Goal: Communication & Community: Connect with others

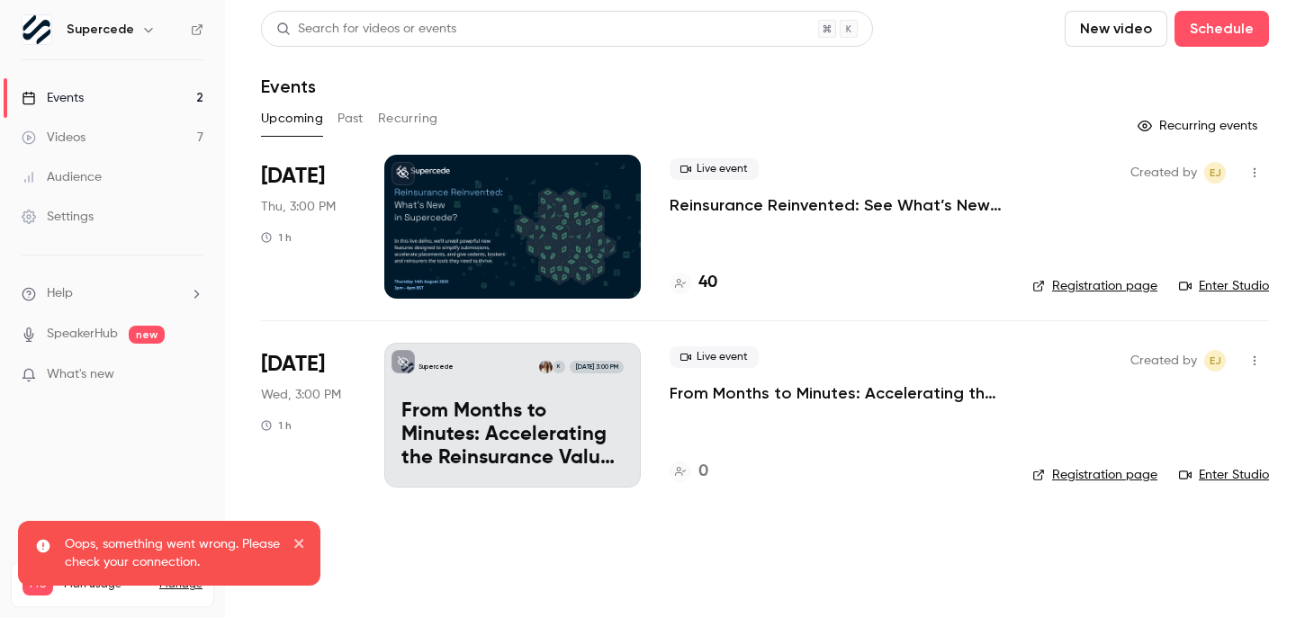
click at [1263, 167] on button "button" at bounding box center [1254, 172] width 29 height 29
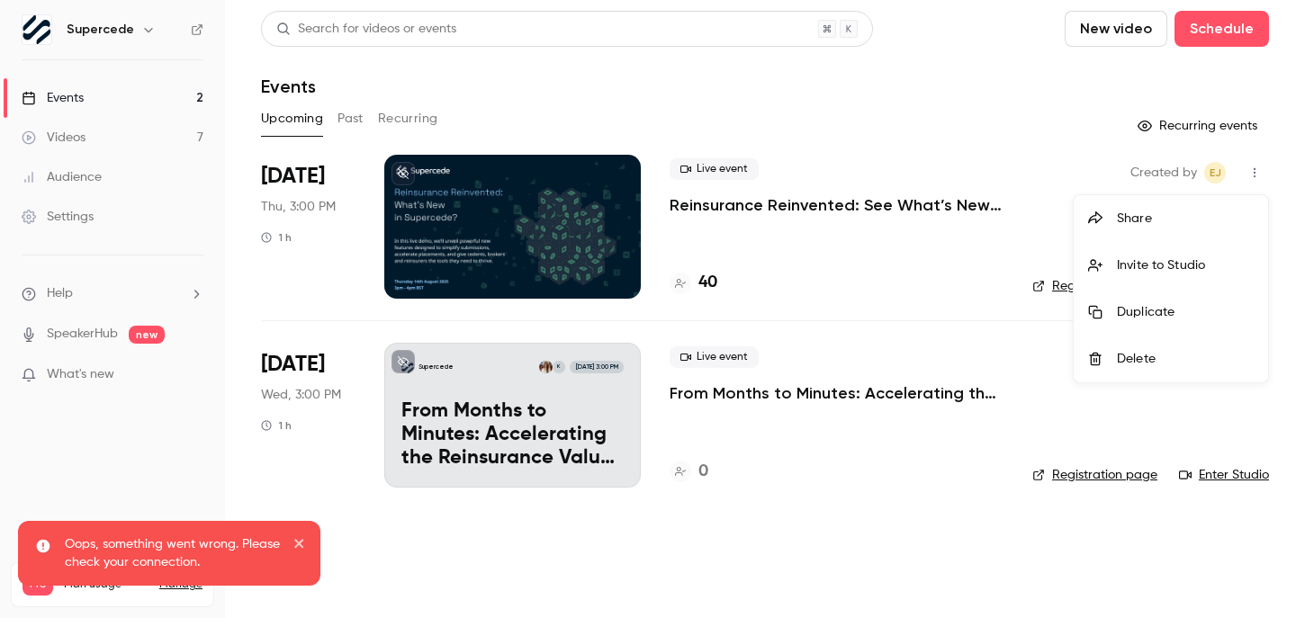
click at [1173, 258] on div "Invite to Studio" at bounding box center [1185, 265] width 137 height 18
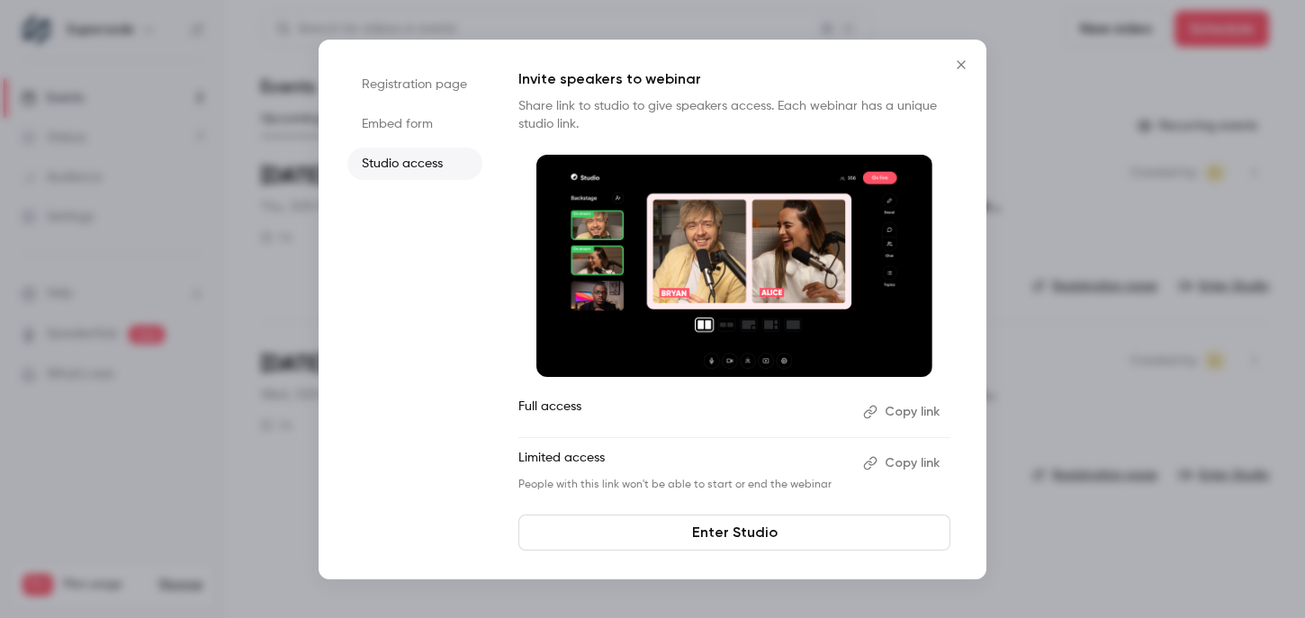
click at [890, 409] on button "Copy link" at bounding box center [903, 412] width 94 height 29
click at [963, 60] on icon "Close" at bounding box center [961, 65] width 22 height 14
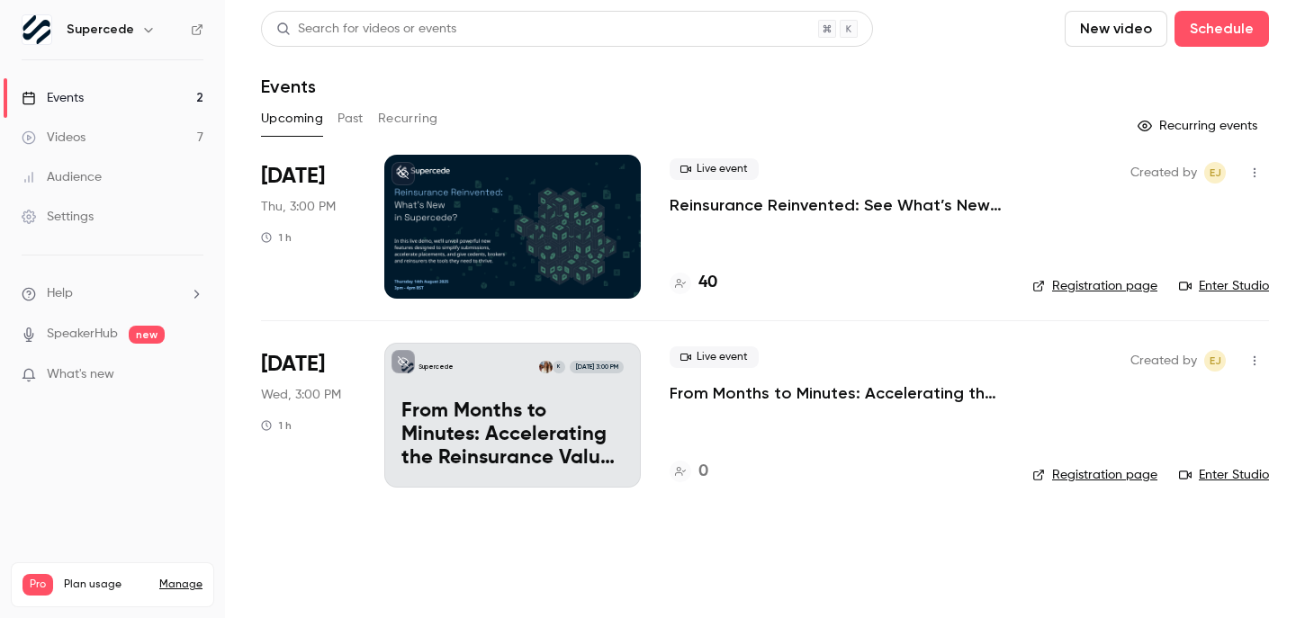
click at [163, 225] on link "Settings" at bounding box center [112, 217] width 225 height 40
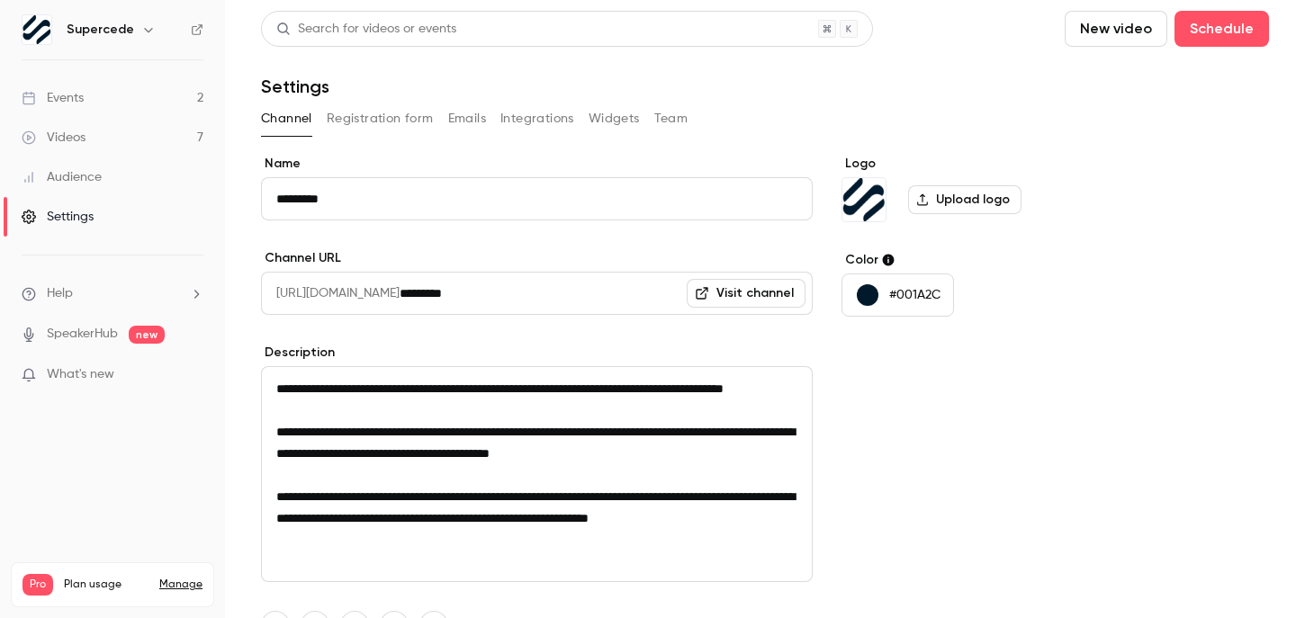
click at [88, 23] on h6 "Supercede" at bounding box center [100, 30] width 67 height 18
click at [152, 24] on button "button" at bounding box center [149, 30] width 22 height 22
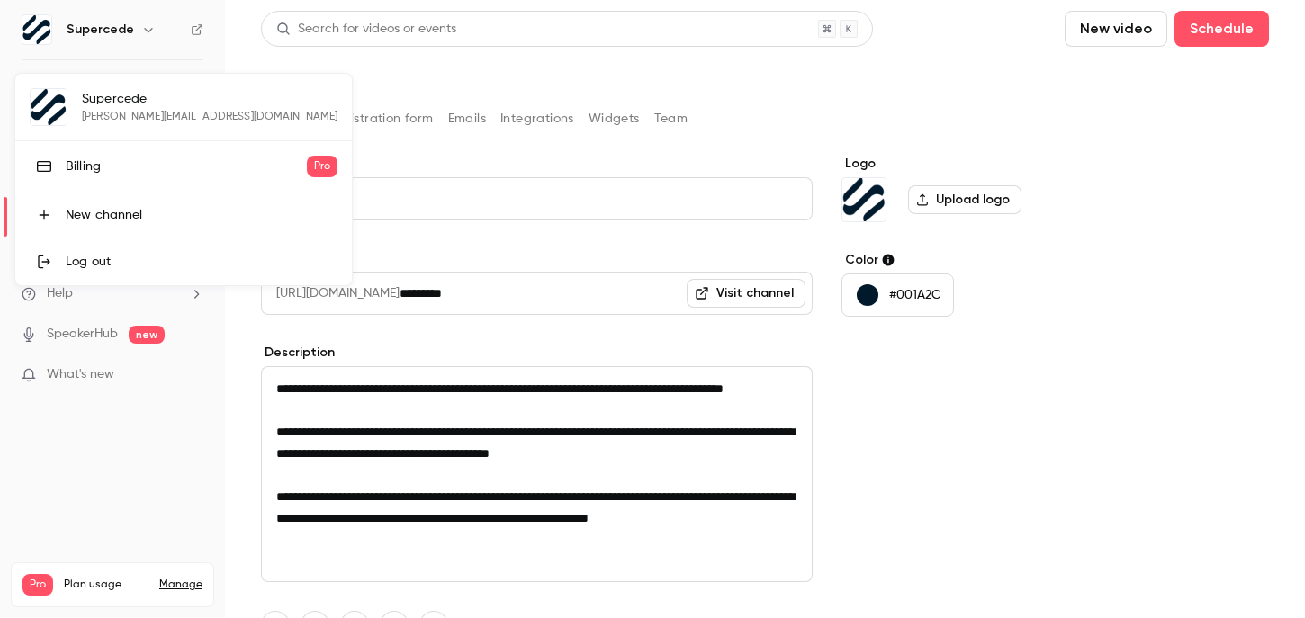
click at [108, 444] on div at bounding box center [652, 309] width 1305 height 618
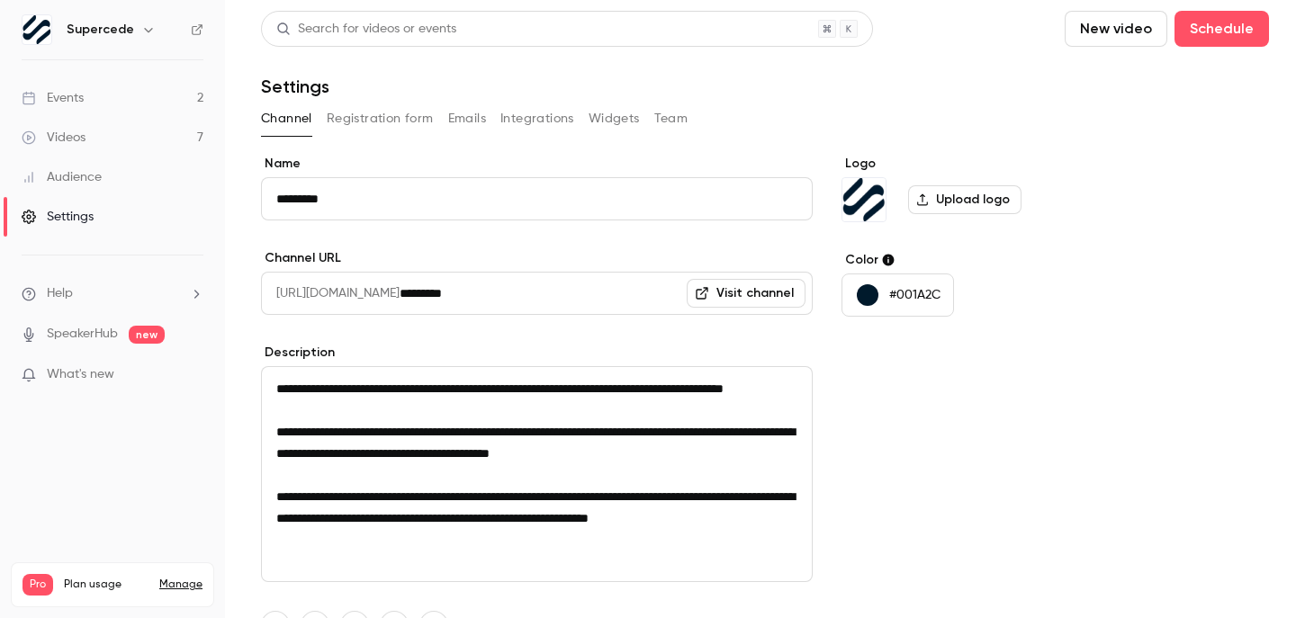
click at [679, 123] on button "Team" at bounding box center [671, 118] width 34 height 29
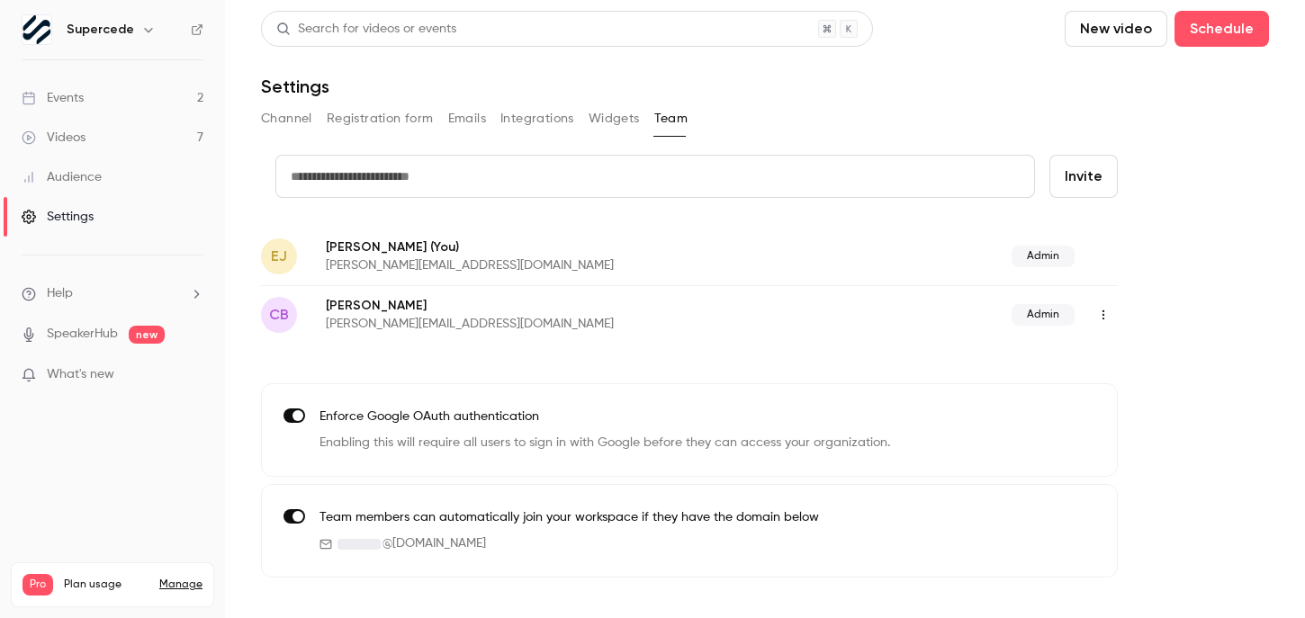
click at [1106, 316] on icon "button" at bounding box center [1103, 315] width 14 height 13
click at [1174, 283] on div at bounding box center [652, 309] width 1305 height 618
